Goal: Find specific page/section

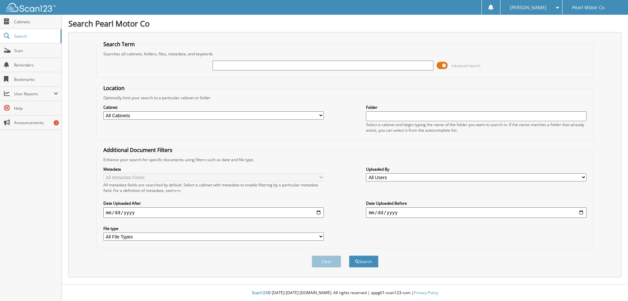
click at [260, 65] on input "text" at bounding box center [323, 66] width 221 height 10
type input "[US_VEHICLE_IDENTIFICATION_NUMBER]"
click at [349, 255] on button "Search" at bounding box center [363, 261] width 29 height 12
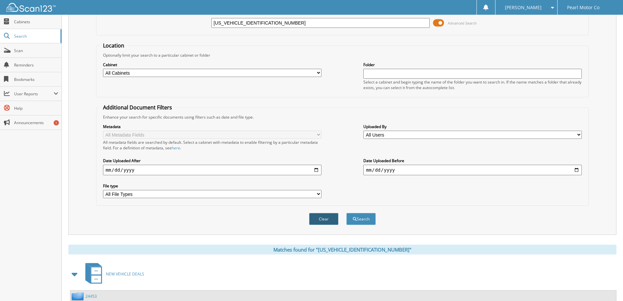
scroll to position [105, 0]
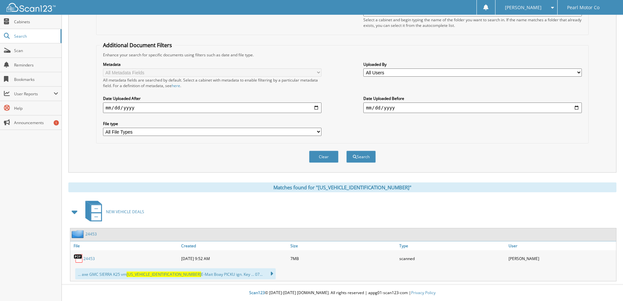
click at [90, 257] on link "24453" at bounding box center [88, 259] width 11 height 6
